Goal: Task Accomplishment & Management: Complete application form

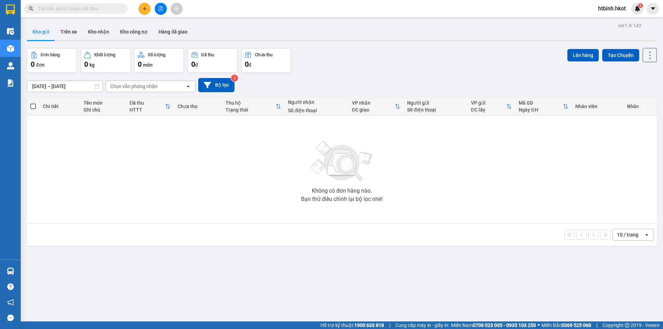
click at [40, 29] on button "Kho gửi" at bounding box center [41, 31] width 28 height 17
click at [64, 32] on button "Trên xe" at bounding box center [69, 31] width 28 height 17
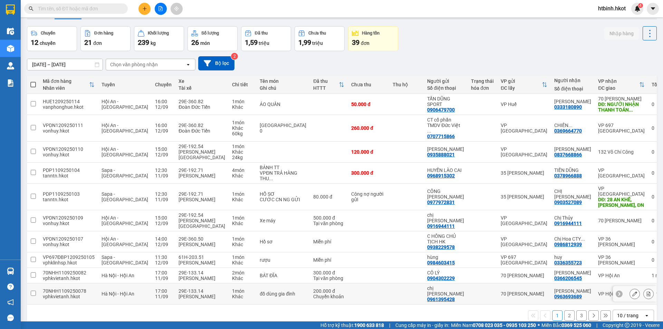
scroll to position [32, 0]
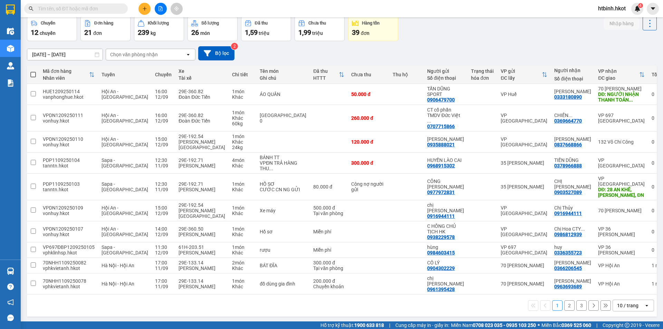
click at [564, 300] on button "2" at bounding box center [569, 305] width 10 height 10
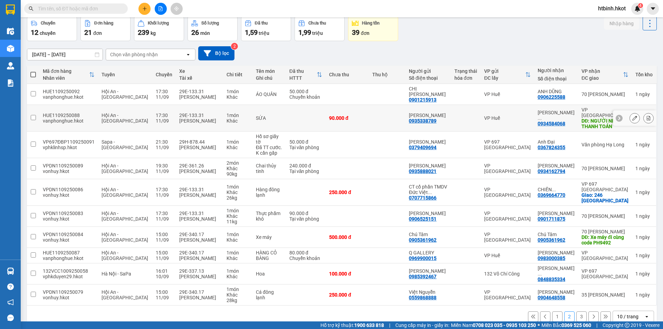
click at [469, 115] on div at bounding box center [465, 118] width 23 height 6
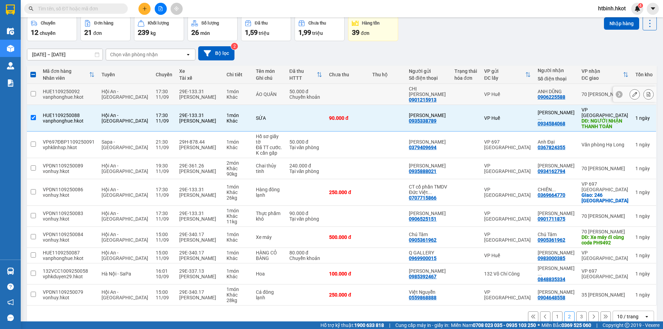
scroll to position [0, 0]
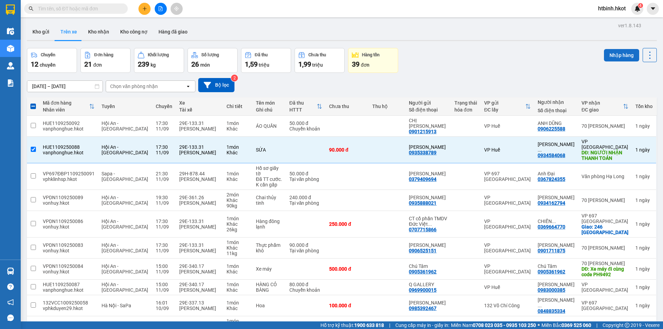
click at [613, 56] on button "Nhập hàng" at bounding box center [621, 55] width 35 height 12
checkbox input "false"
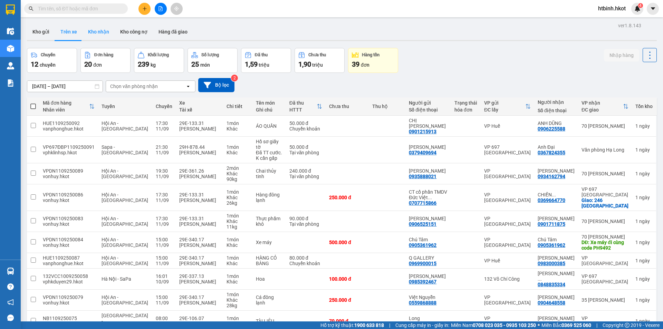
click at [104, 33] on button "Kho nhận" at bounding box center [99, 31] width 32 height 17
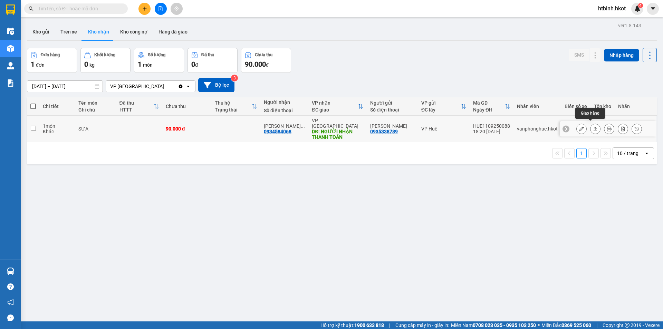
click at [593, 126] on button at bounding box center [596, 129] width 10 height 12
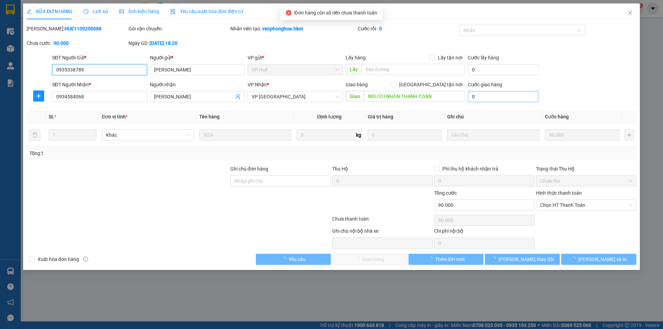
type input "0935338789"
type input "[PERSON_NAME]"
type input "0934584068"
type input "[PERSON_NAME]"
type input "NGƯỜI NHẬN THANH TOÁN"
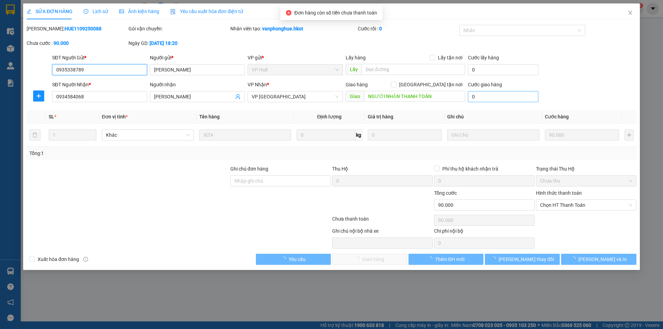
type input "90.000"
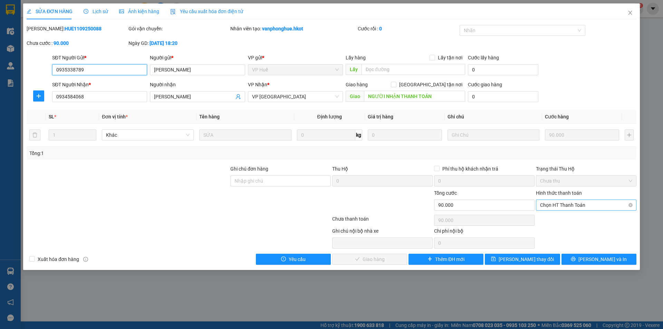
click at [555, 207] on span "Chọn HT Thanh Toán" at bounding box center [586, 205] width 92 height 10
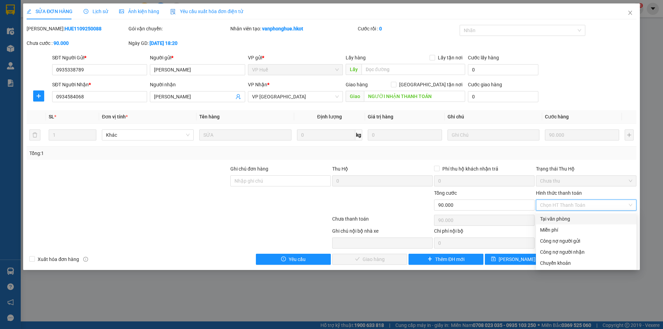
click at [560, 218] on div "Tại văn phòng" at bounding box center [586, 219] width 92 height 8
type input "0"
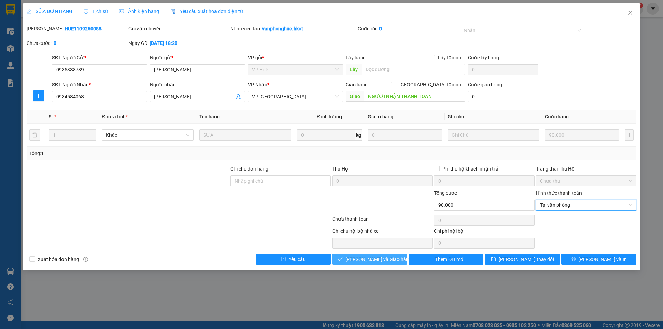
click at [364, 261] on span "[PERSON_NAME] và Giao hàng" at bounding box center [378, 260] width 66 height 8
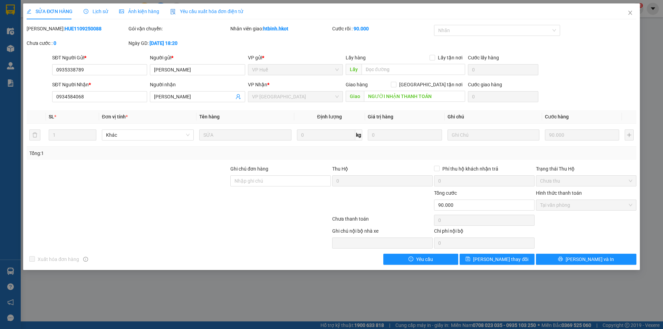
copy b "HUE1109250088"
drag, startPoint x: 86, startPoint y: 30, endPoint x: 45, endPoint y: 31, distance: 41.1
click at [45, 31] on div "[PERSON_NAME]: HUE1109250088" at bounding box center [77, 29] width 100 height 8
click at [629, 13] on icon "close" at bounding box center [630, 13] width 6 height 6
